Goal: Information Seeking & Learning: Learn about a topic

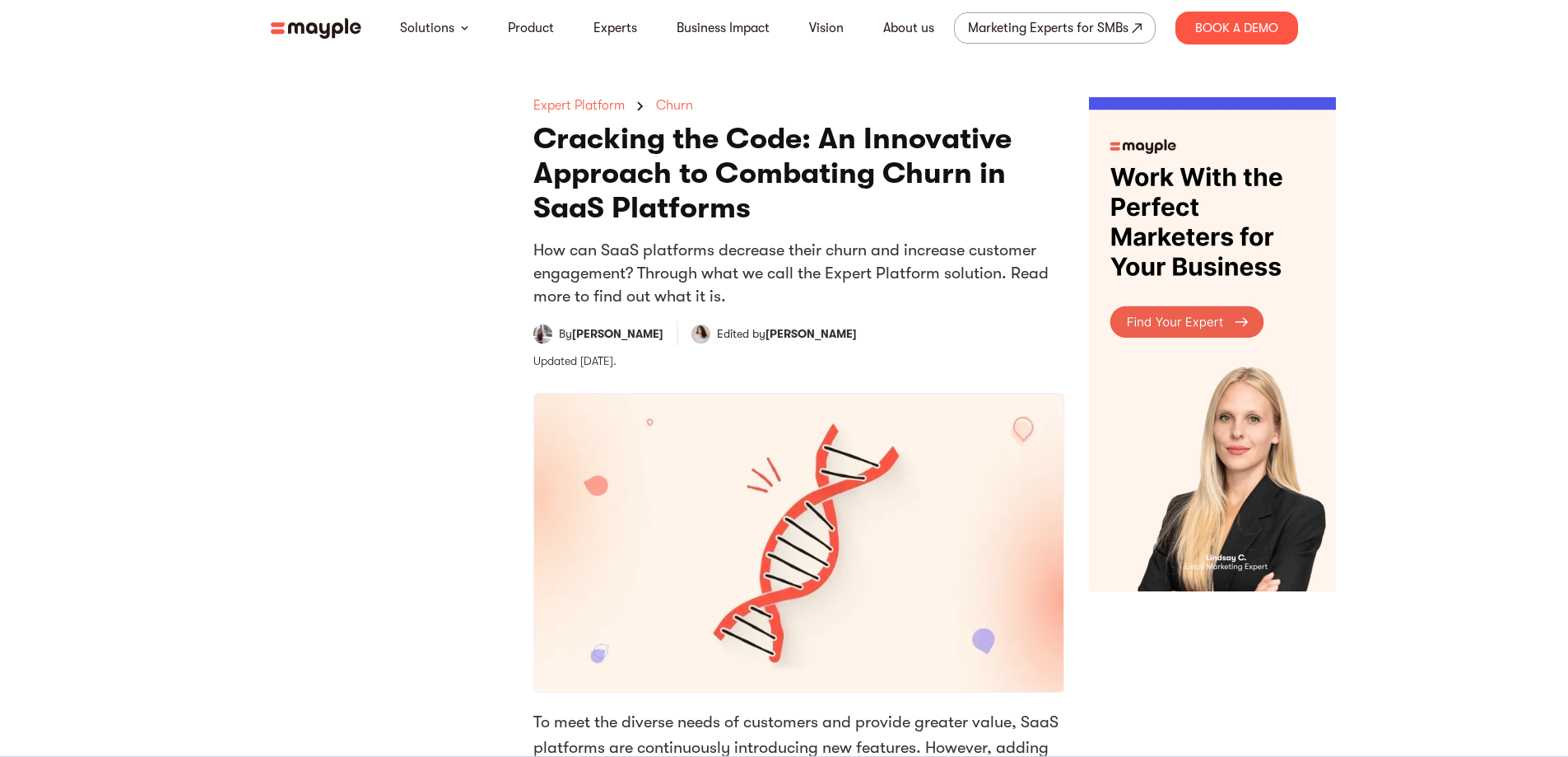
click at [300, 14] on nav "Solutions Product Experts Business Impact Vision About us Marketing Experts for…" at bounding box center [785, 27] width 1054 height 56
click at [313, 29] on img at bounding box center [316, 28] width 91 height 20
click at [329, 39] on nav "Solutions Product Experts Business Impact Vision About us Marketing Experts for…" at bounding box center [785, 27] width 1054 height 56
click at [329, 38] on nav "Solutions Product Experts Business Impact Vision About us Marketing Experts for…" at bounding box center [785, 27] width 1054 height 56
click at [329, 35] on img at bounding box center [316, 28] width 91 height 20
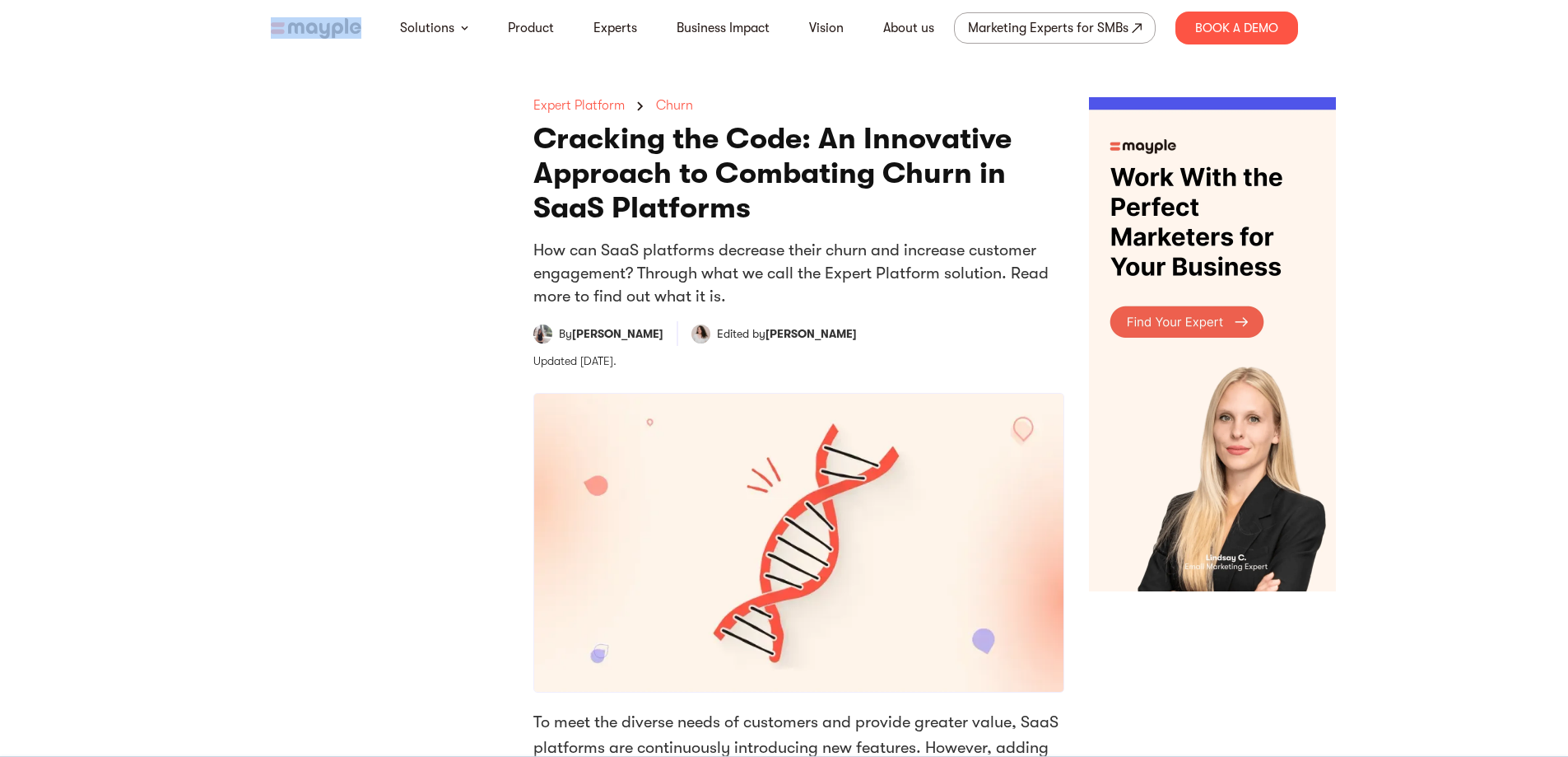
click at [332, 29] on img at bounding box center [316, 28] width 91 height 20
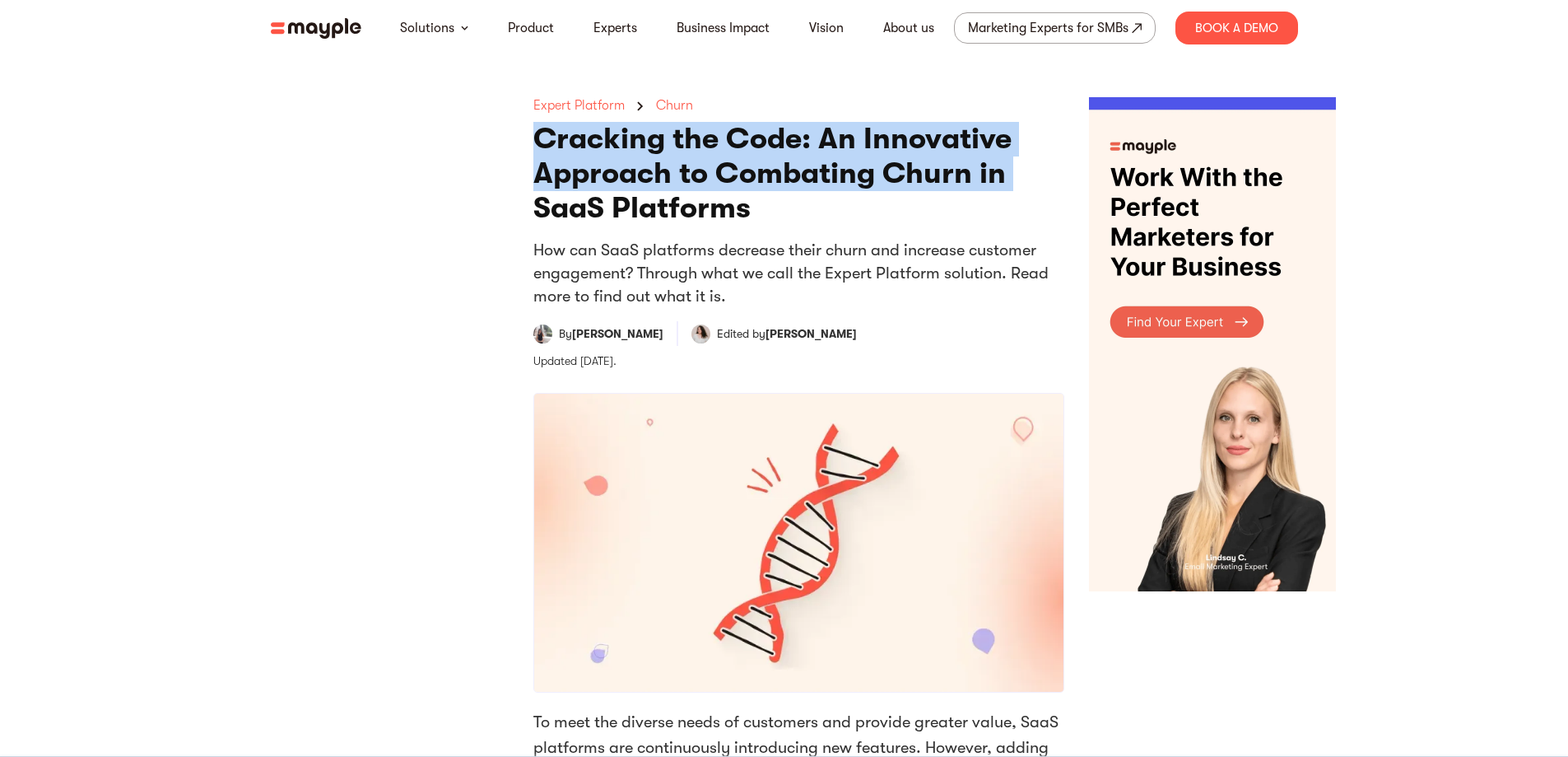
drag, startPoint x: 286, startPoint y: 125, endPoint x: 302, endPoint y: 98, distance: 31.4
click at [312, 26] on img at bounding box center [316, 28] width 91 height 20
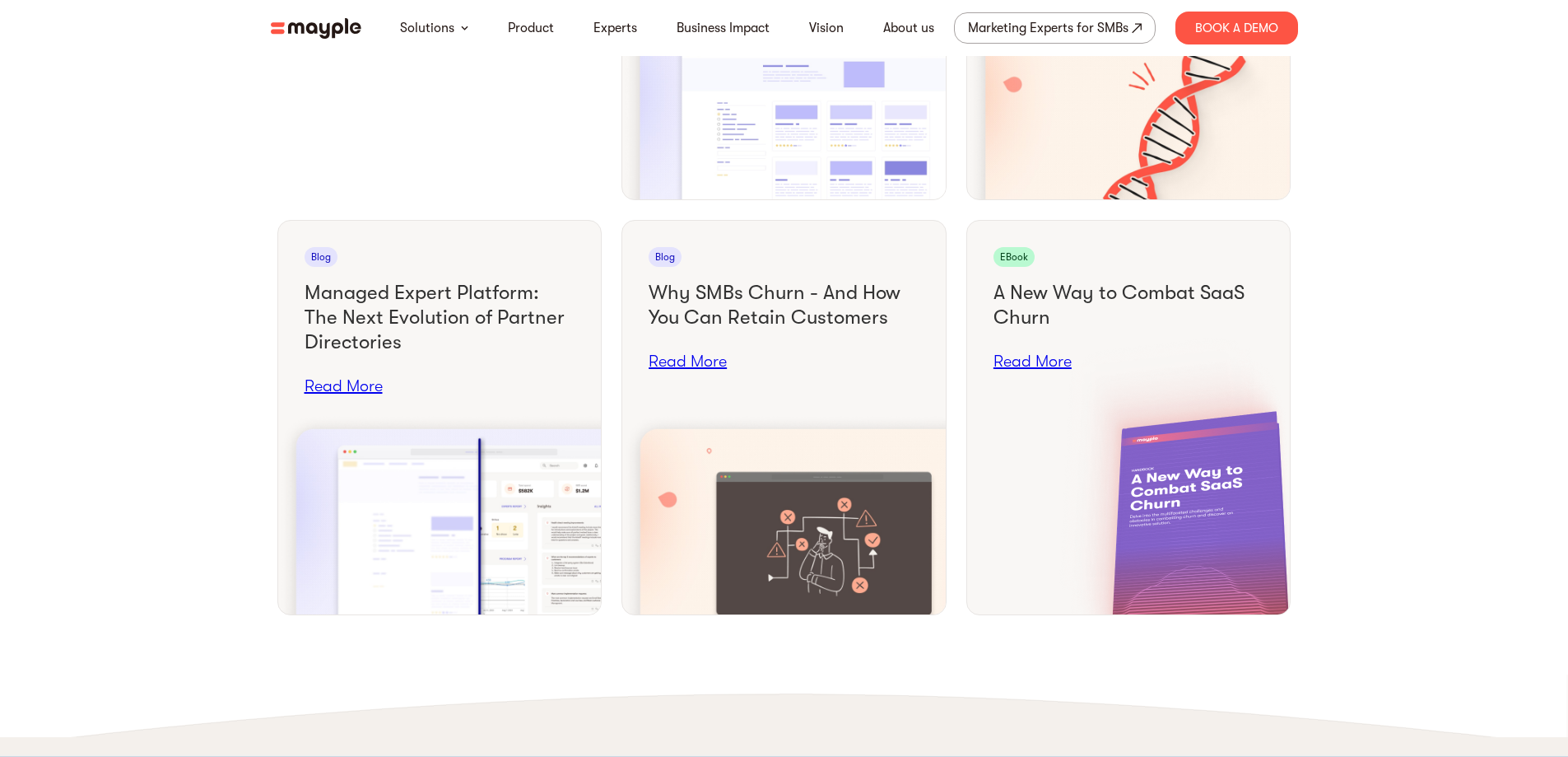
scroll to position [6423, 0]
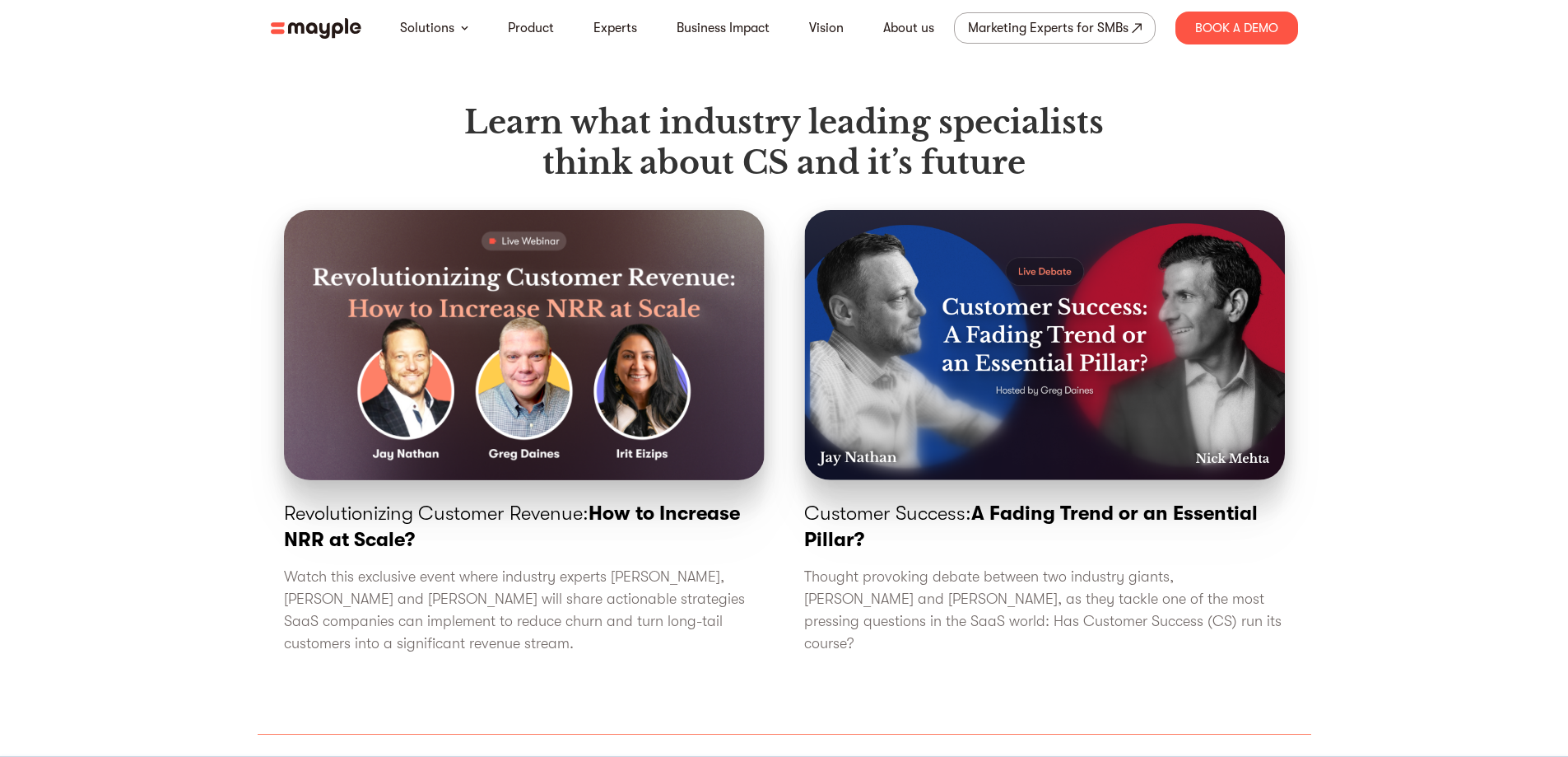
scroll to position [5764, 0]
